Goal: Find specific page/section: Find specific page/section

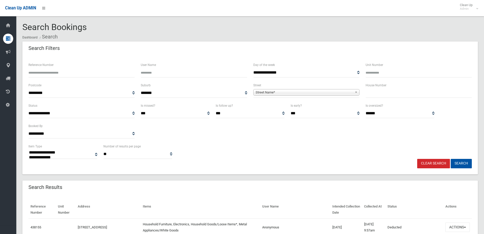
select select
drag, startPoint x: 377, startPoint y: 94, endPoint x: 375, endPoint y: 92, distance: 3.4
click at [375, 92] on input "text" at bounding box center [419, 92] width 106 height 9
type input "**"
click at [262, 91] on span "Street Name*" at bounding box center [304, 92] width 97 height 6
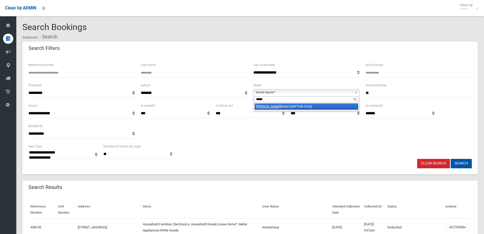
type input "*****"
click at [263, 107] on em "[PERSON_NAME]" at bounding box center [268, 106] width 24 height 4
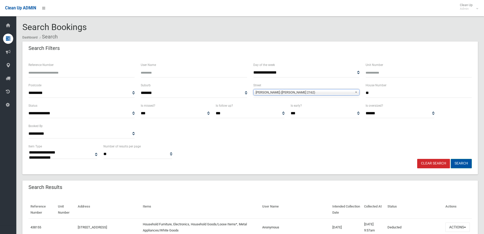
click at [462, 163] on button "Search" at bounding box center [461, 163] width 21 height 9
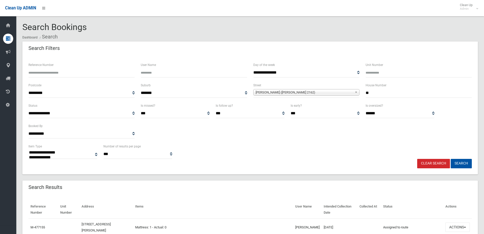
select select
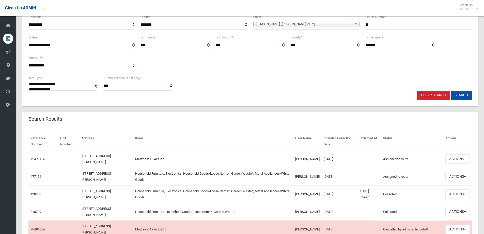
scroll to position [76, 0]
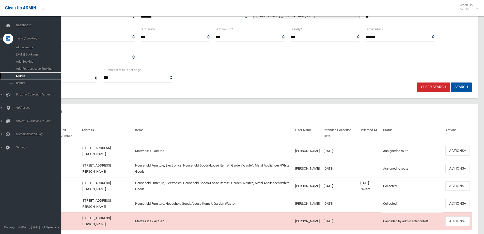
click at [20, 75] on span "Search" at bounding box center [37, 76] width 46 height 4
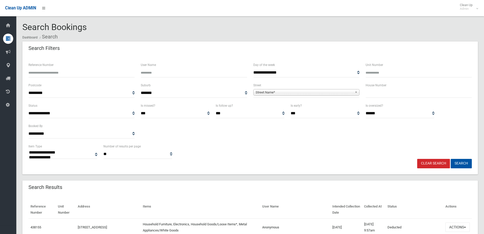
select select
